Goal: Check status: Check status

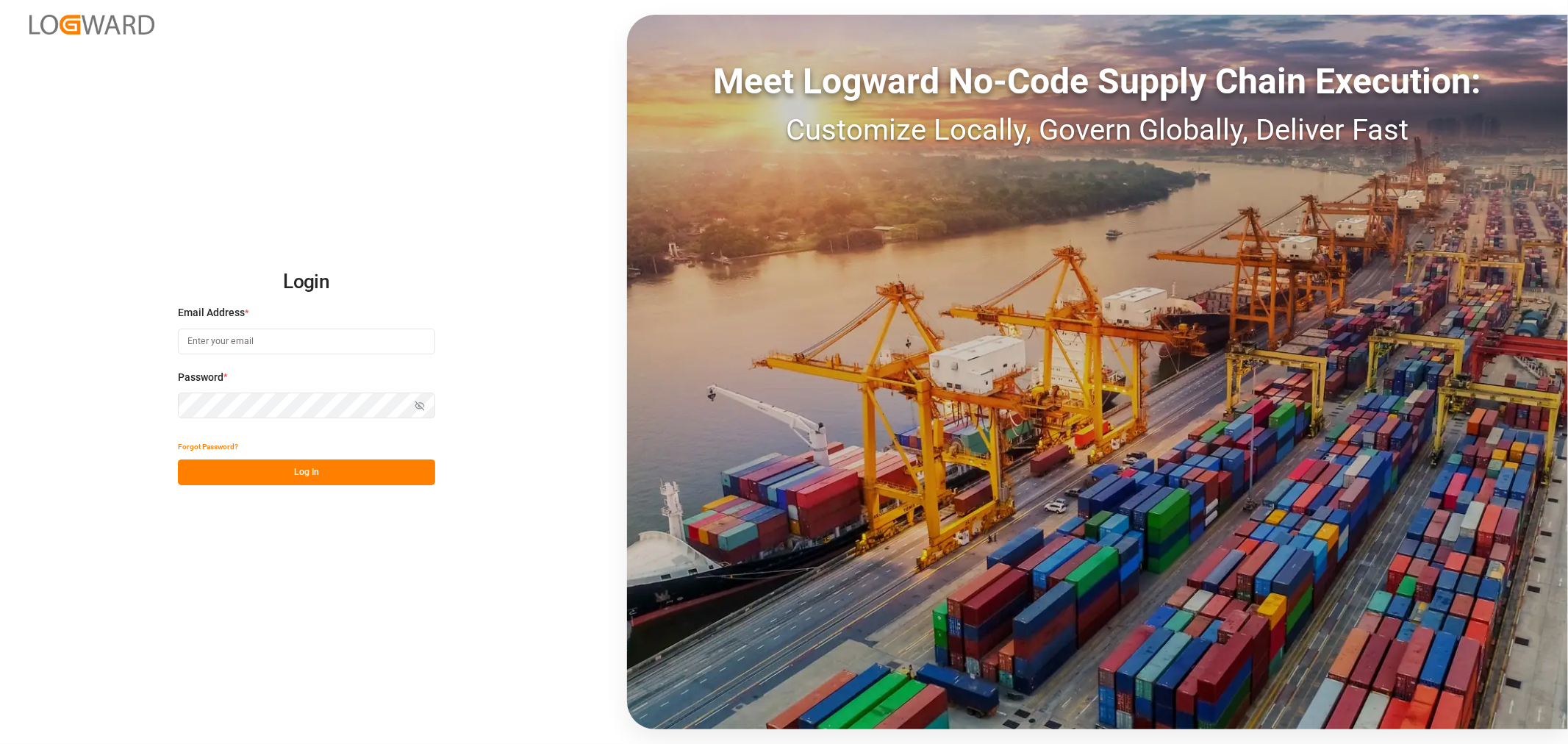
type input "[PERSON_NAME][DOMAIN_NAME][EMAIL_ADDRESS][DOMAIN_NAME]"
click at [307, 468] on button "Log In" at bounding box center [307, 473] width 257 height 26
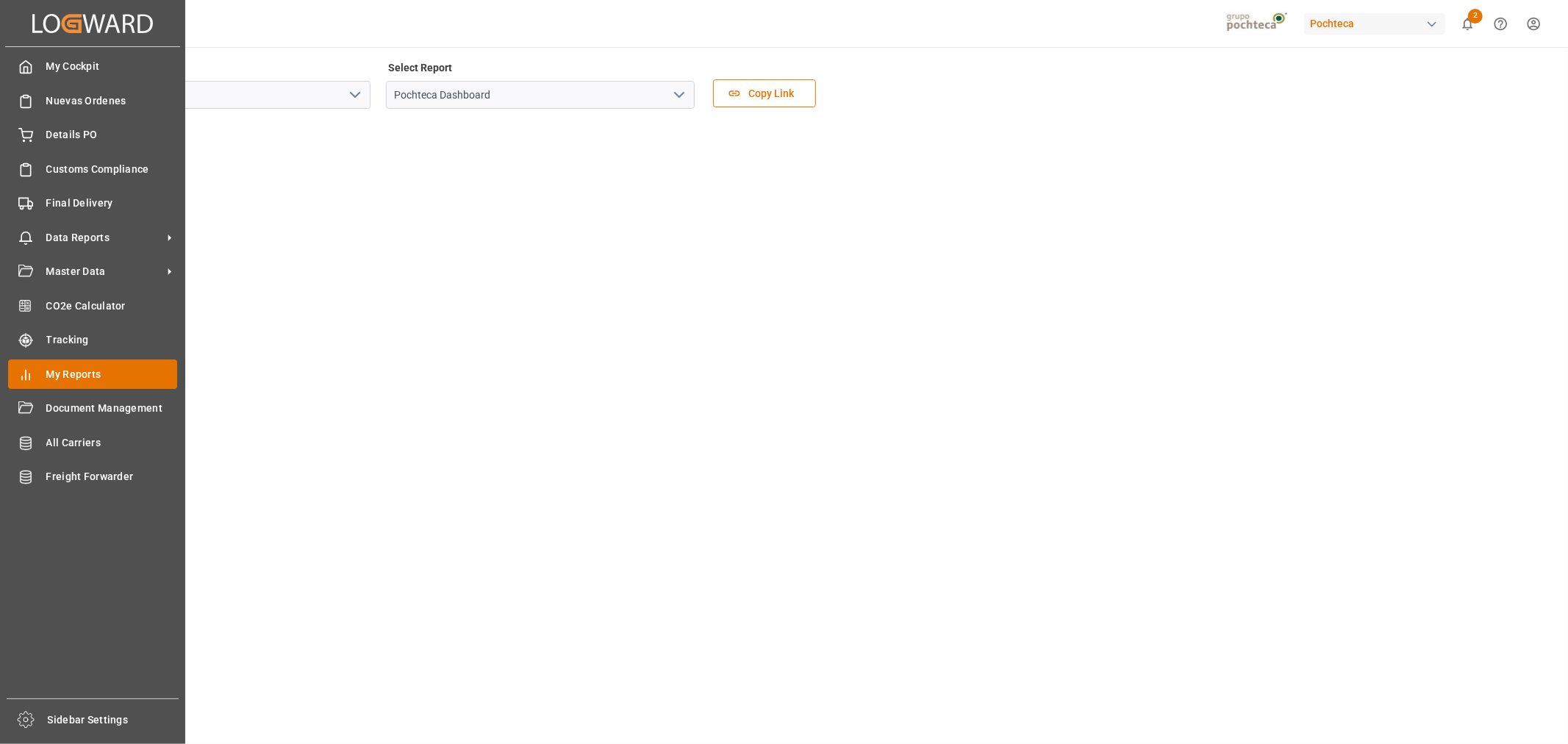
click at [84, 369] on span "My Reports" at bounding box center [111, 375] width 131 height 16
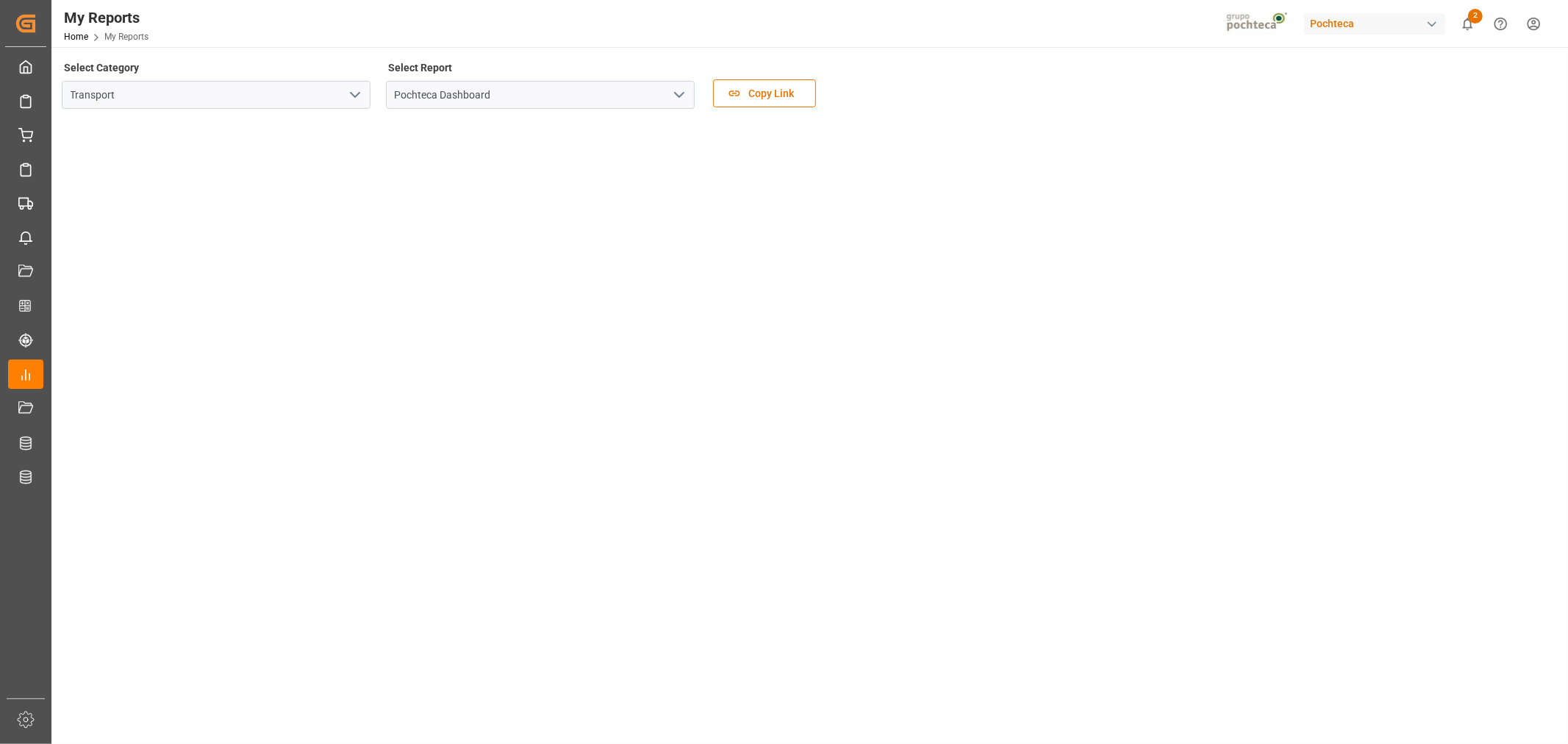
click at [687, 28] on div "My Reports Home My Reports Pochteca 2 Notifications Only show unread All Watchi…" at bounding box center [804, 23] width 1526 height 47
click at [160, 712] on main "Select Category Transport Select Report Pochteca Dashboard Copy Link" at bounding box center [807, 402] width 1513 height 688
